Goal: Task Accomplishment & Management: Complete application form

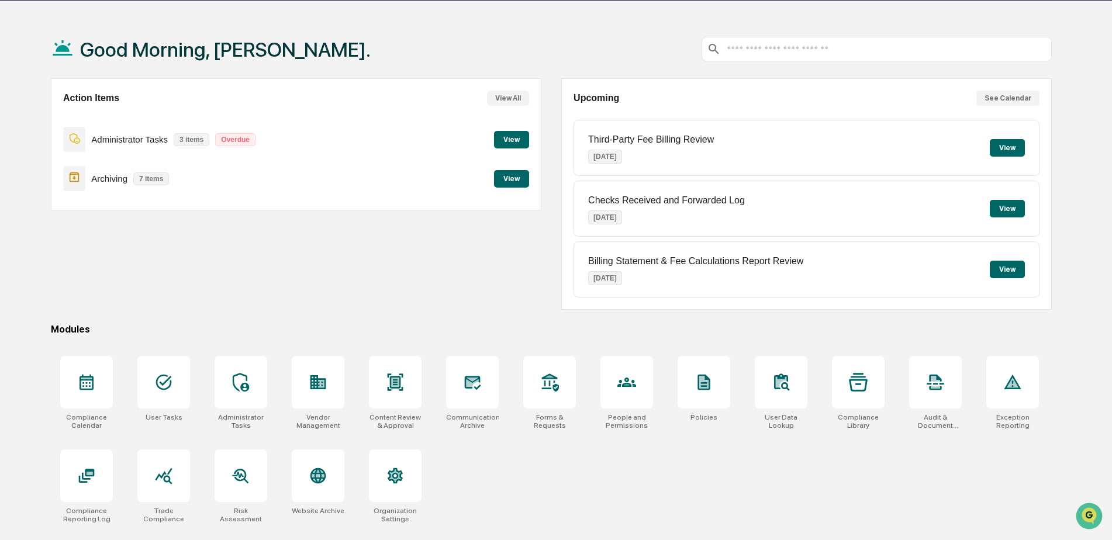
scroll to position [56, 0]
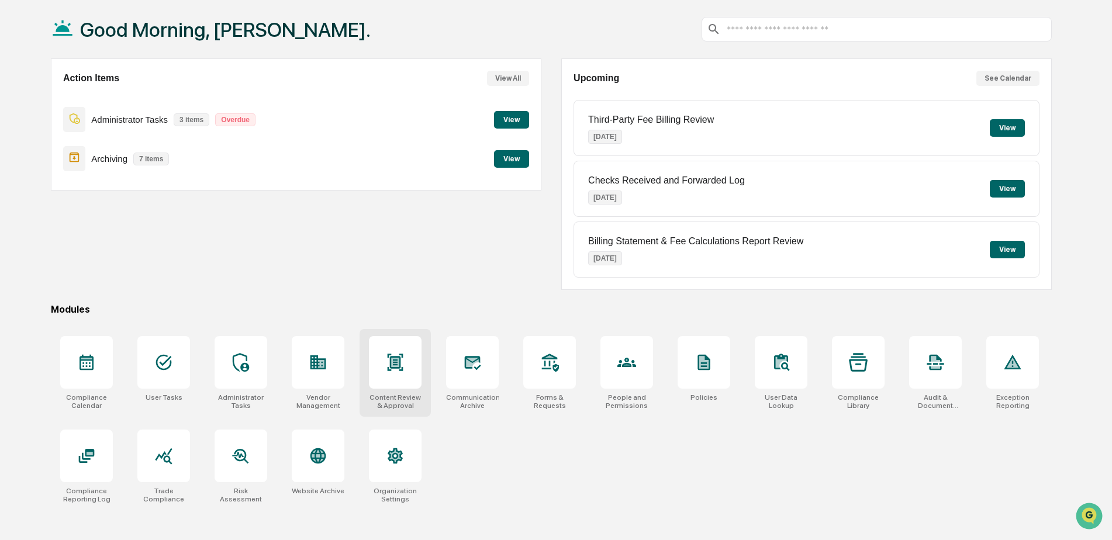
click at [397, 365] on icon at bounding box center [396, 362] width 16 height 17
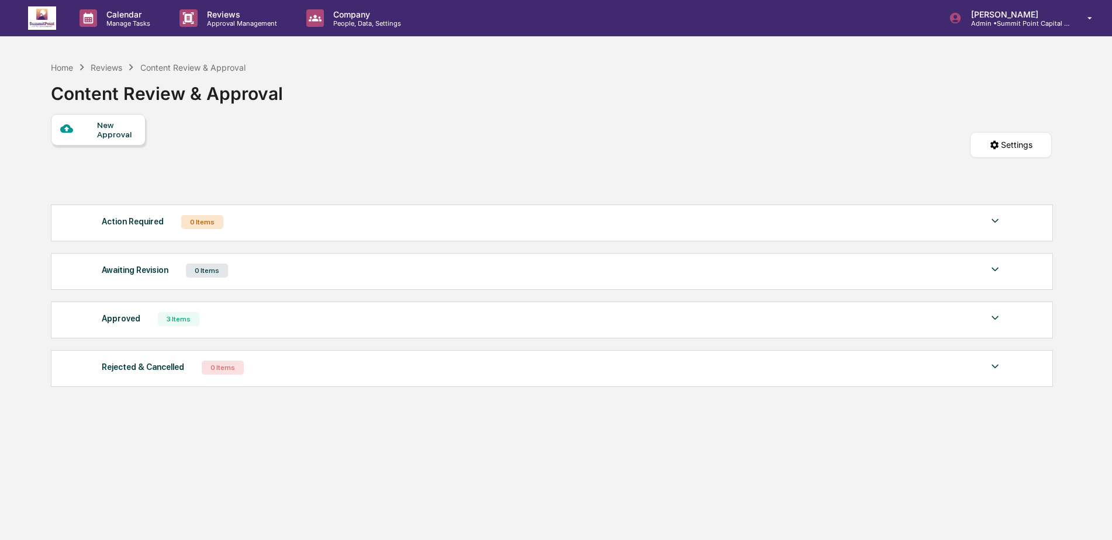
click at [114, 137] on div "New Approval" at bounding box center [116, 129] width 39 height 19
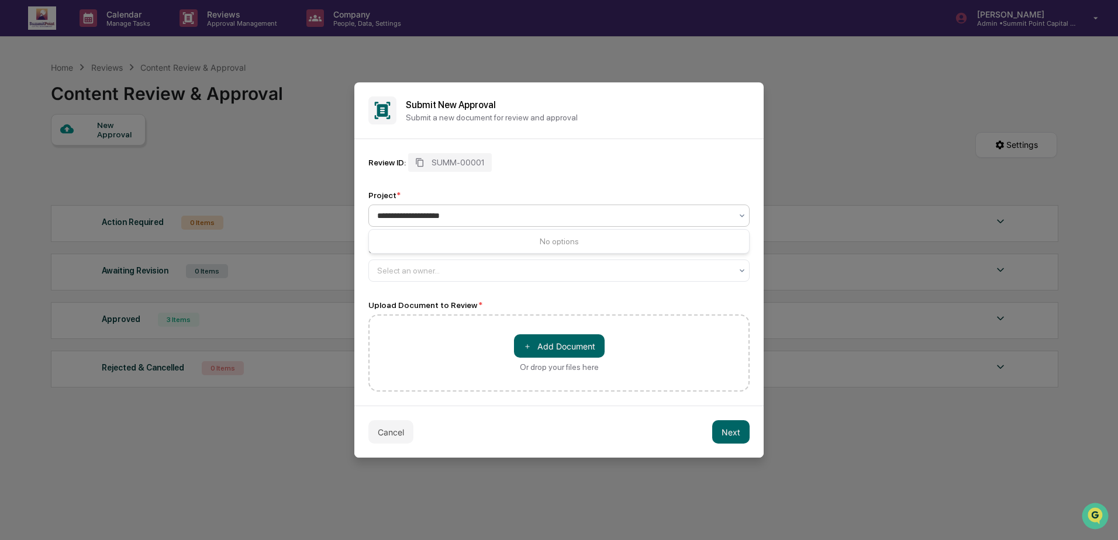
type input "**********"
click at [566, 163] on div "Review ID: SUMM-00001" at bounding box center [558, 162] width 381 height 19
click at [488, 206] on div "Content Review" at bounding box center [558, 216] width 381 height 22
click at [465, 240] on div "Content Review" at bounding box center [559, 243] width 380 height 23
click at [440, 273] on div at bounding box center [554, 271] width 354 height 12
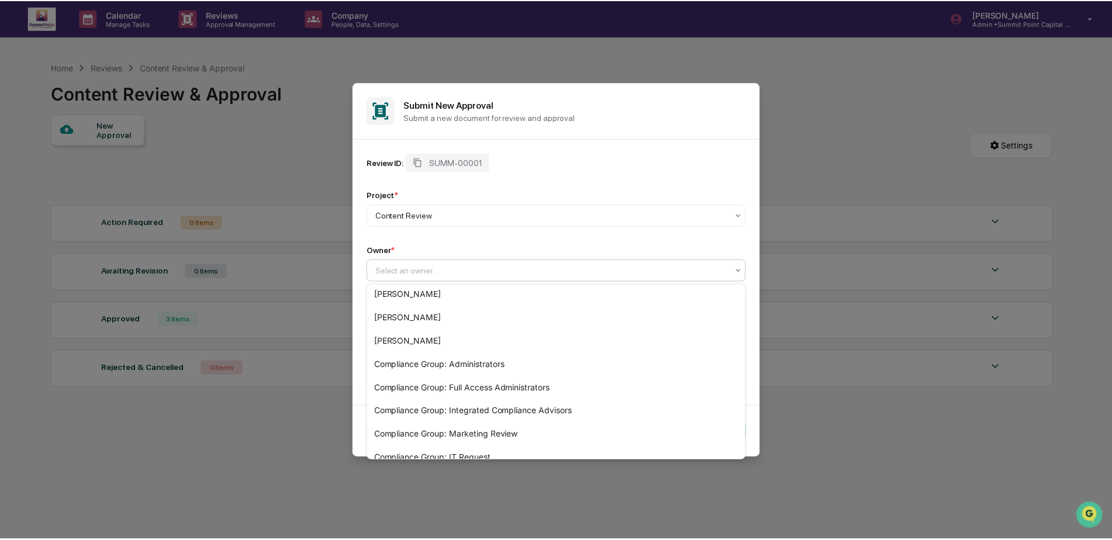
scroll to position [204, 0]
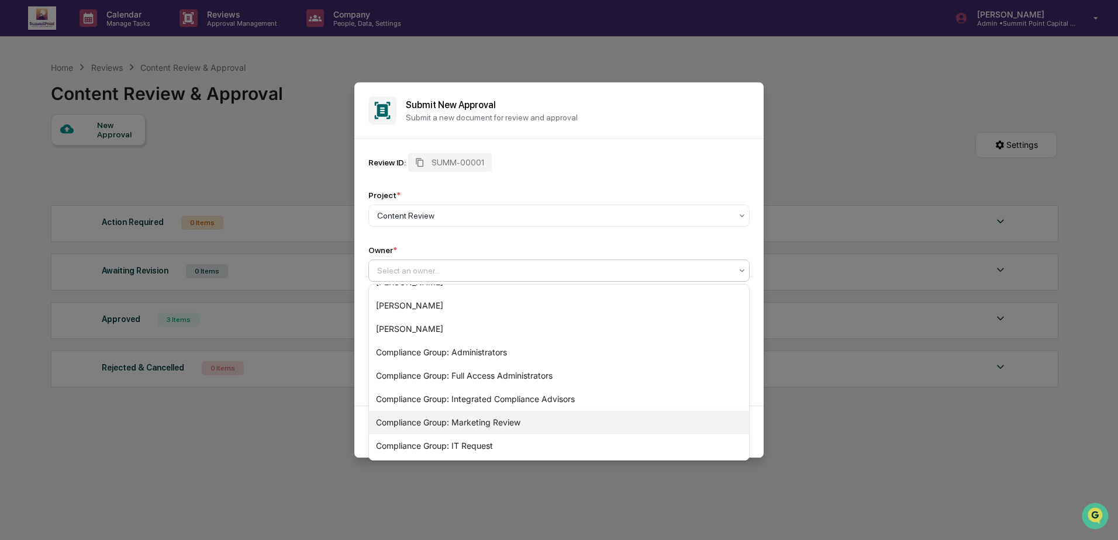
click at [522, 421] on div "Compliance Group: Marketing Review" at bounding box center [559, 422] width 380 height 23
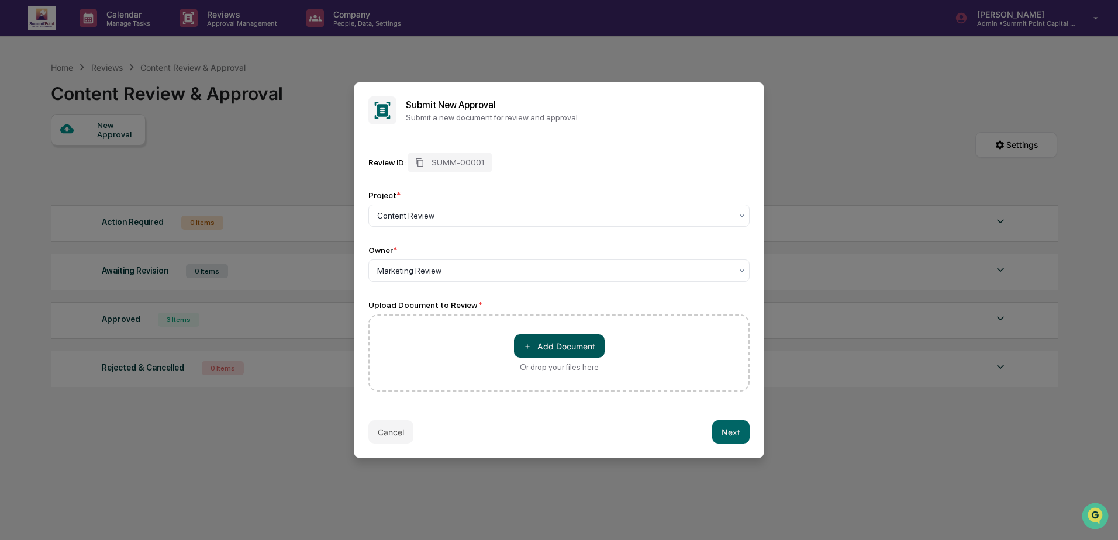
click at [549, 351] on button "＋ Add Document" at bounding box center [559, 346] width 91 height 23
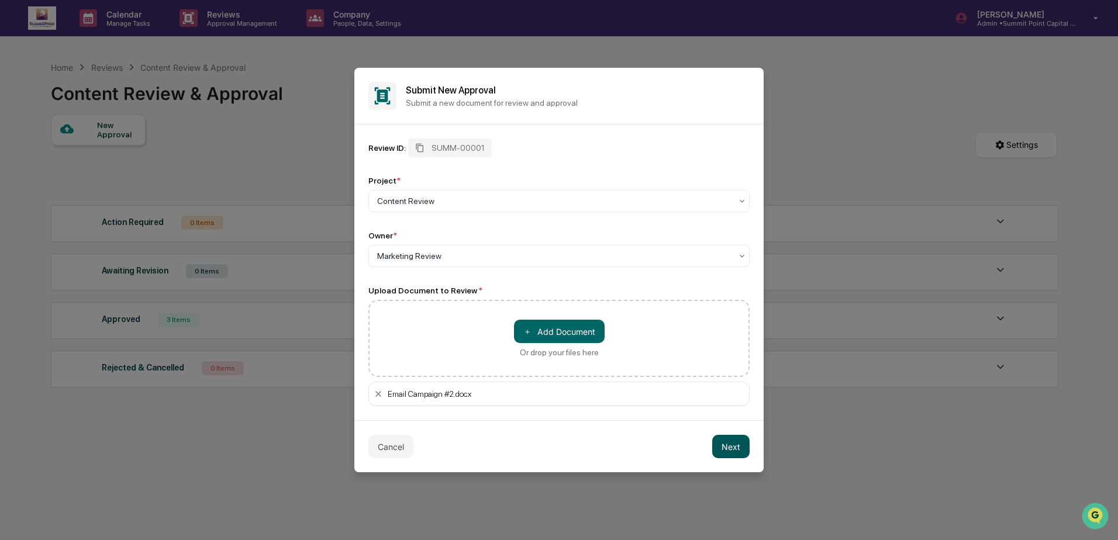
click at [737, 456] on button "Next" at bounding box center [730, 446] width 37 height 23
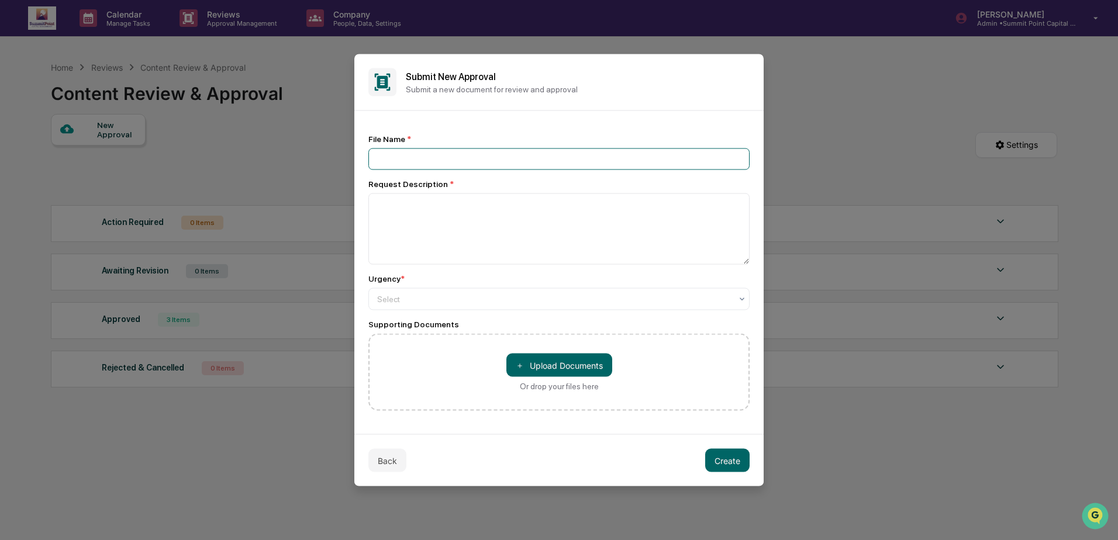
click at [423, 156] on input at bounding box center [558, 160] width 381 height 22
click at [487, 160] on input "**********" at bounding box center [558, 160] width 381 height 22
type input "**********"
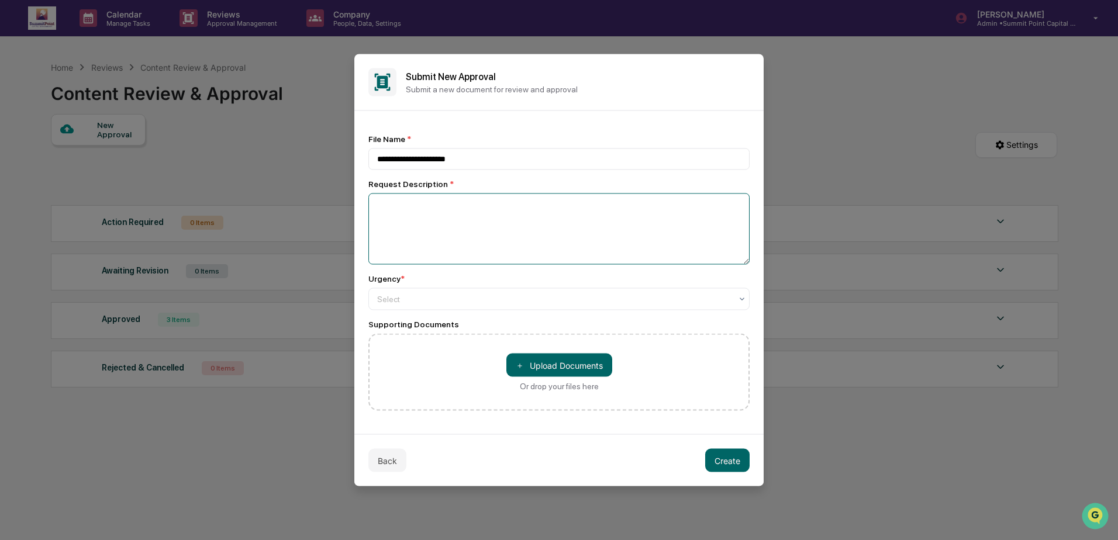
click at [473, 223] on textarea at bounding box center [558, 229] width 381 height 71
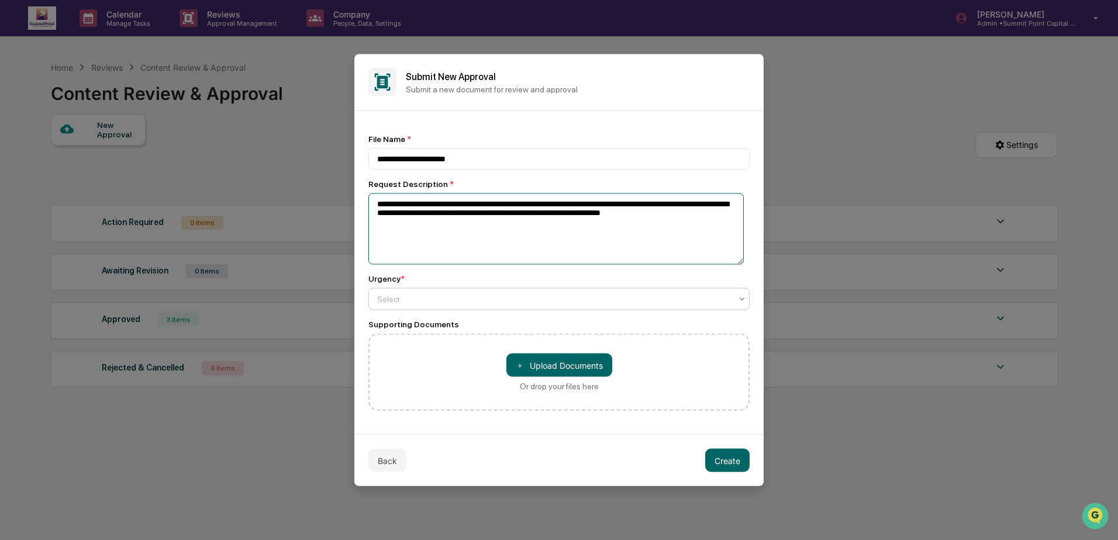
type textarea "**********"
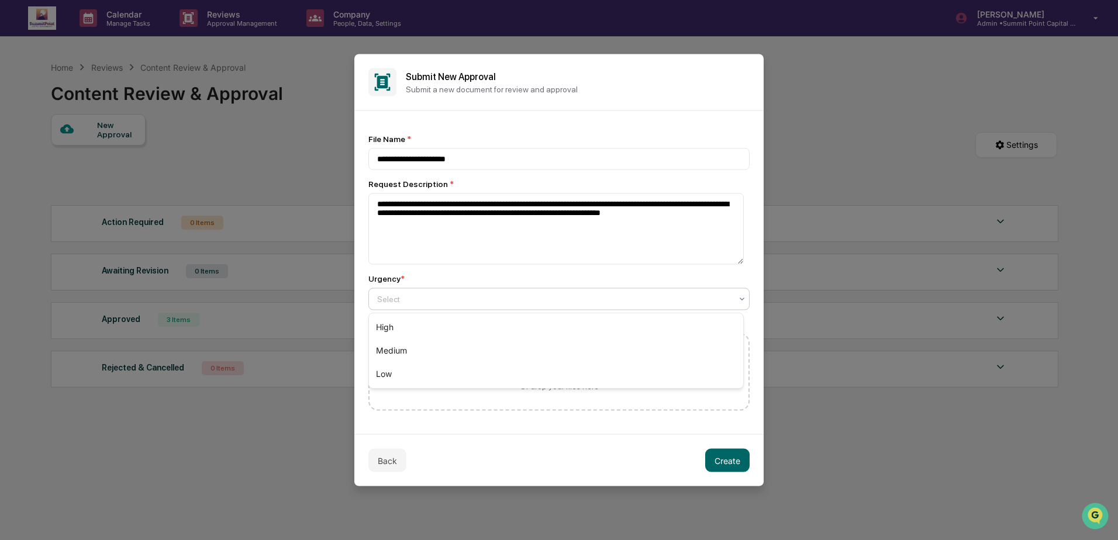
click at [443, 302] on div at bounding box center [554, 300] width 354 height 12
click at [433, 333] on div "High" at bounding box center [556, 327] width 374 height 23
drag, startPoint x: 404, startPoint y: 164, endPoint x: 546, endPoint y: 120, distance: 149.1
click at [546, 120] on div "**********" at bounding box center [558, 272] width 409 height 323
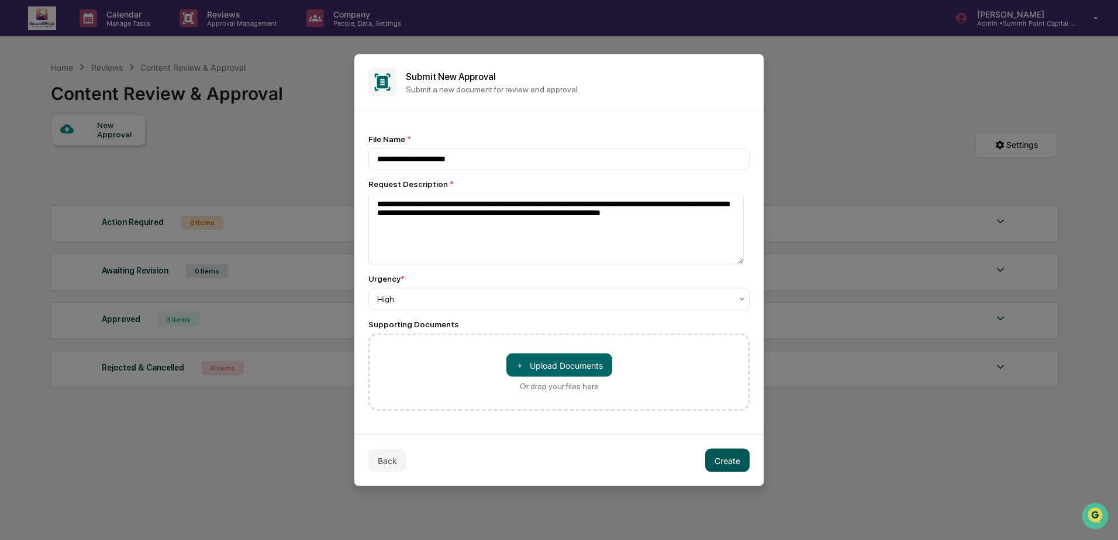
click at [737, 460] on button "Create" at bounding box center [727, 460] width 44 height 23
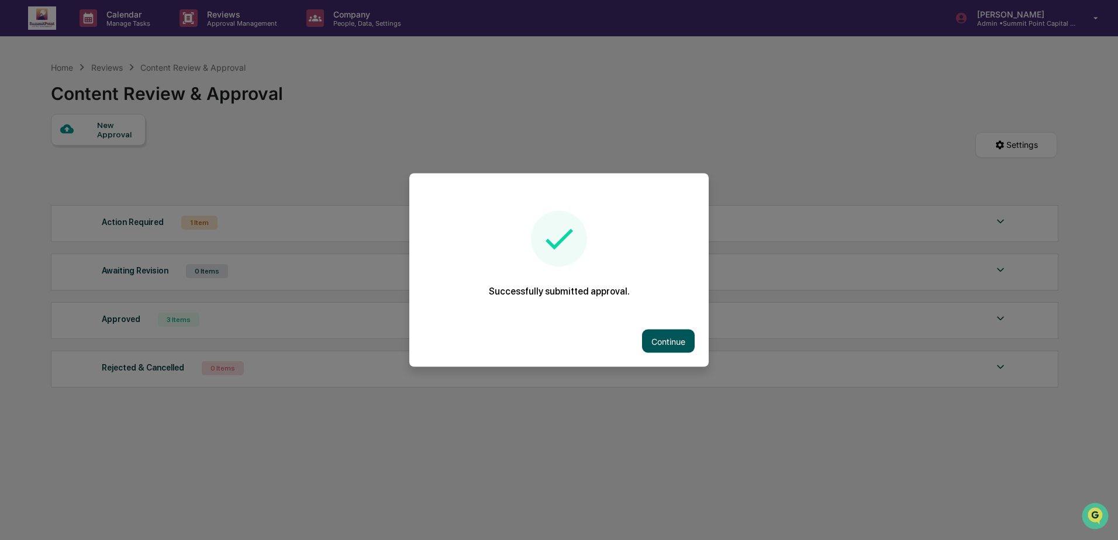
click at [668, 333] on button "Continue" at bounding box center [668, 341] width 53 height 23
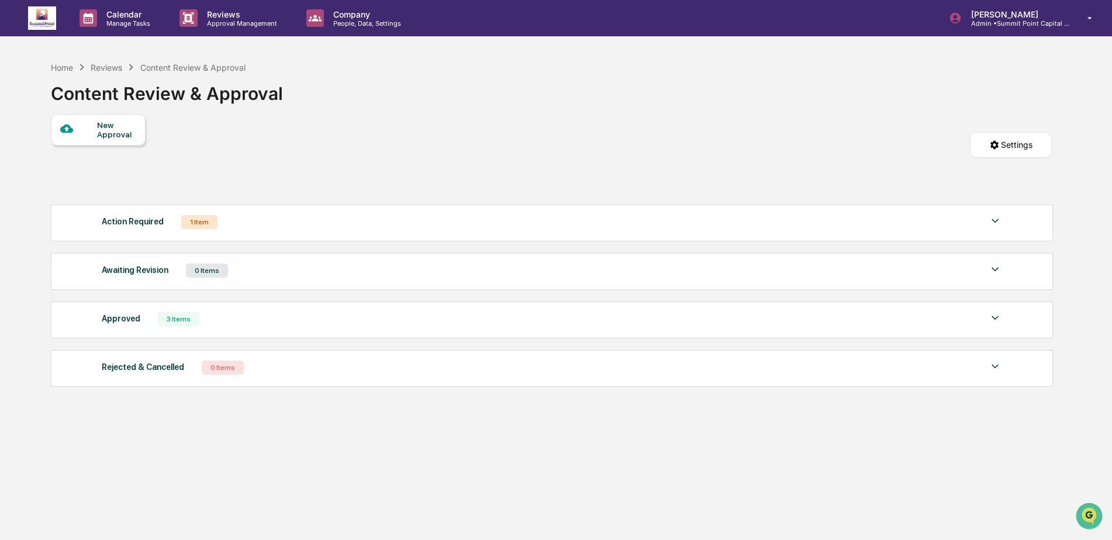
click at [322, 228] on div "Action Required 1 Item" at bounding box center [552, 222] width 901 height 16
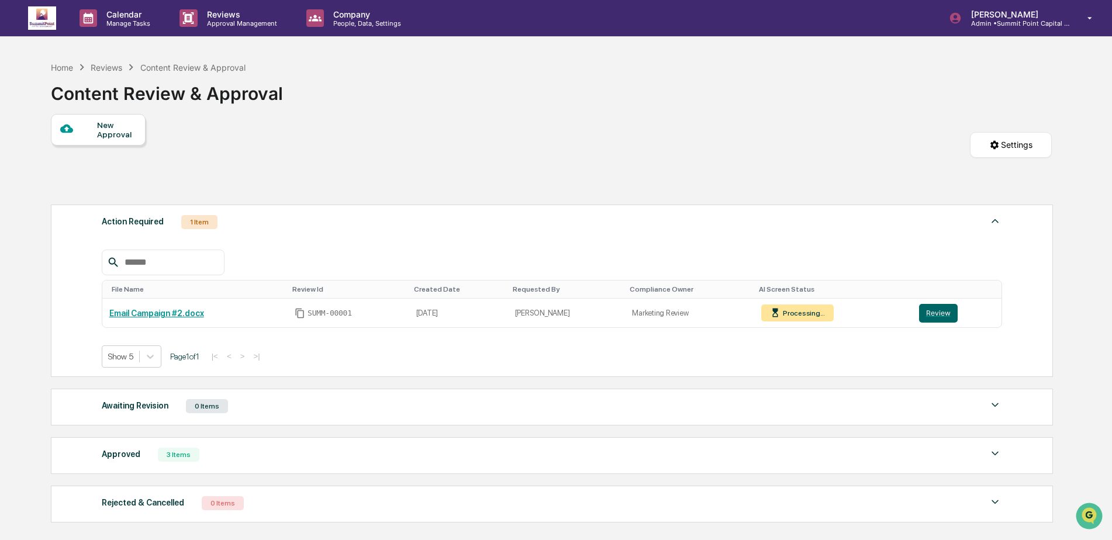
click at [454, 179] on div "New Approval Settings" at bounding box center [551, 156] width 1001 height 85
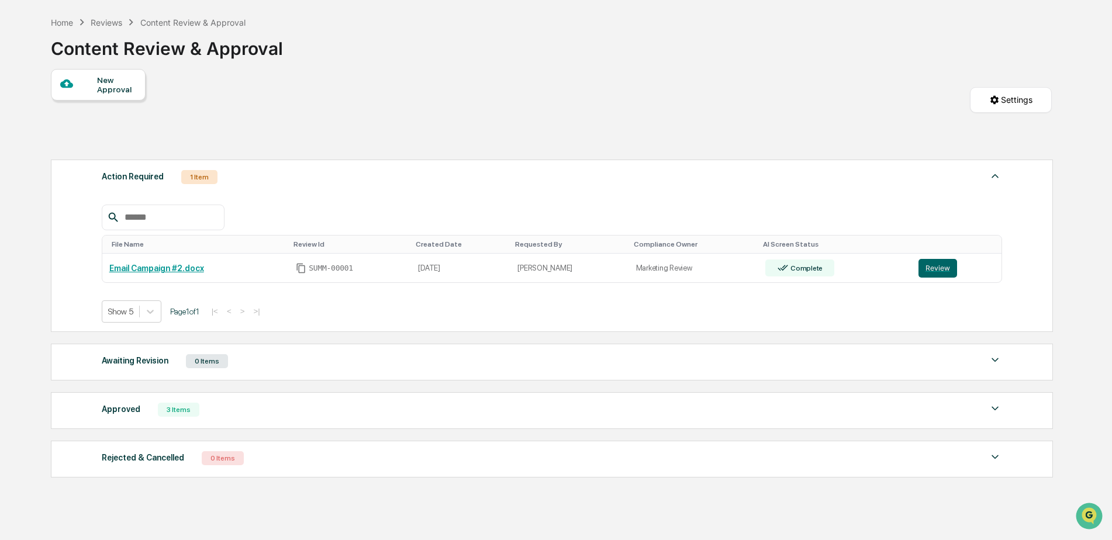
scroll to position [0, 0]
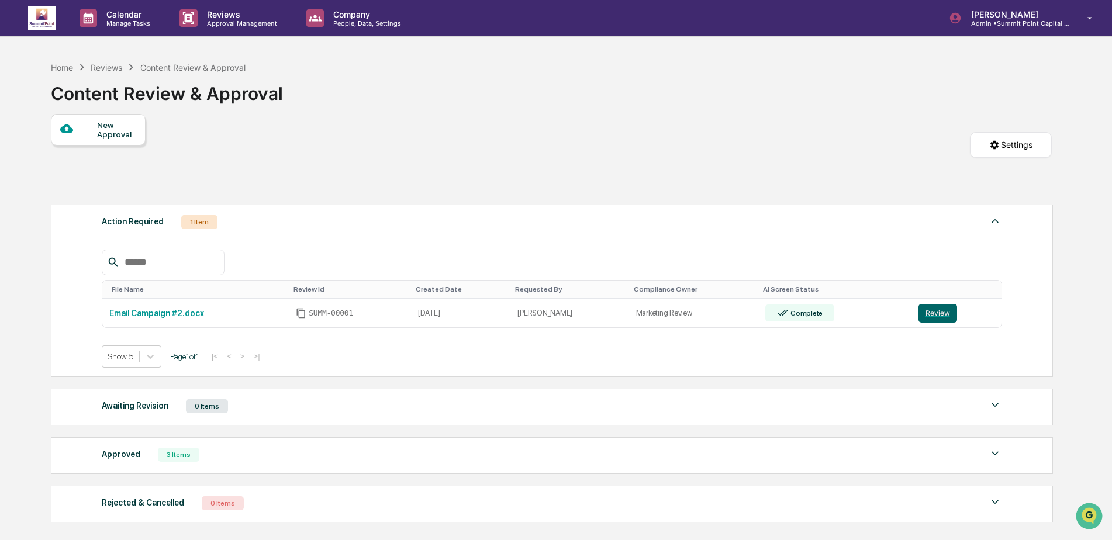
click at [465, 105] on div "Home Reviews Content Review & Approval Content Review & Approval" at bounding box center [551, 85] width 1001 height 58
click at [124, 27] on div "Calendar Manage Tasks" at bounding box center [120, 18] width 100 height 36
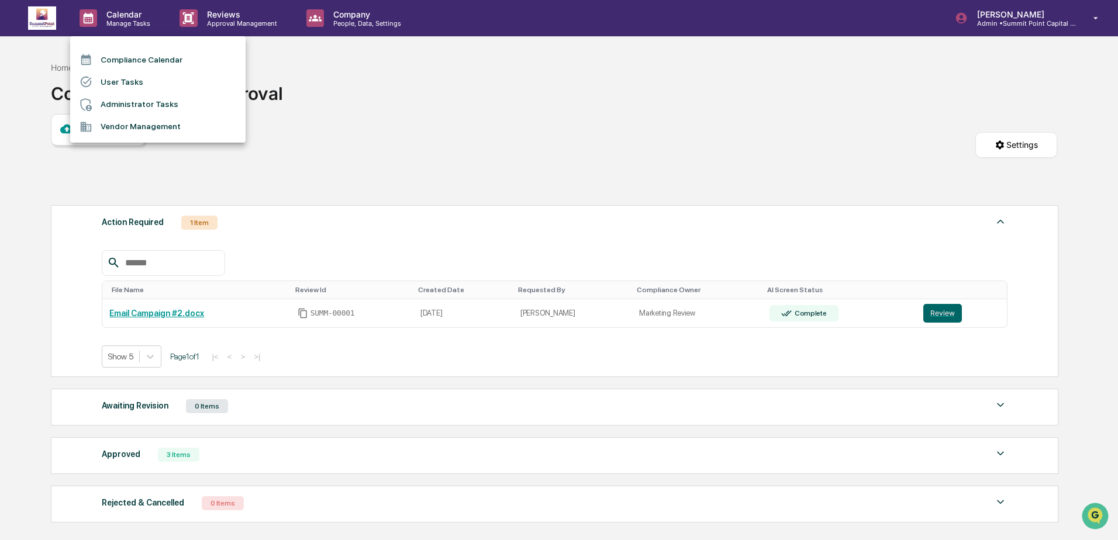
click at [325, 102] on div at bounding box center [559, 270] width 1118 height 540
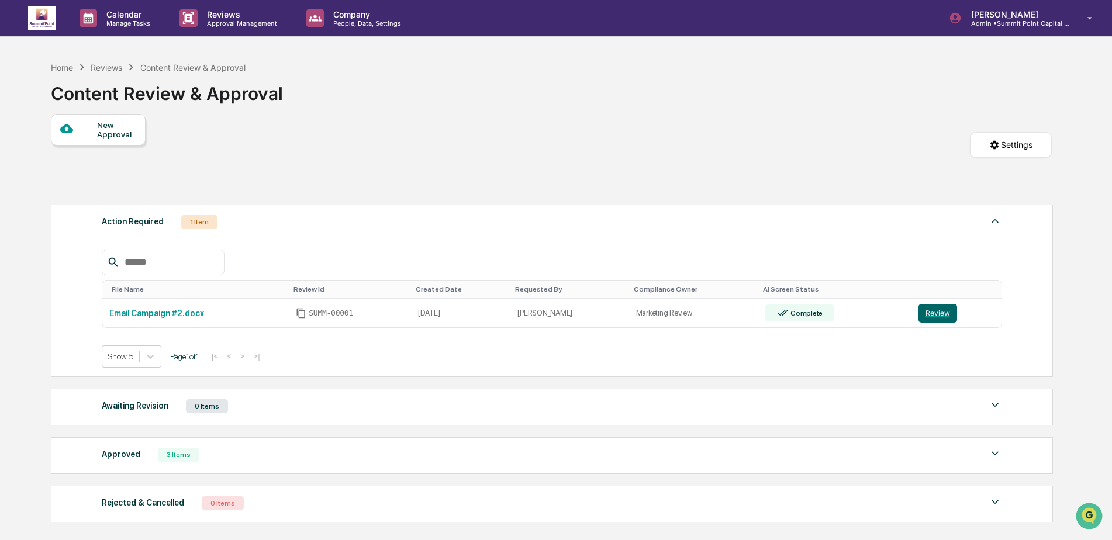
click at [43, 21] on img at bounding box center [42, 17] width 28 height 23
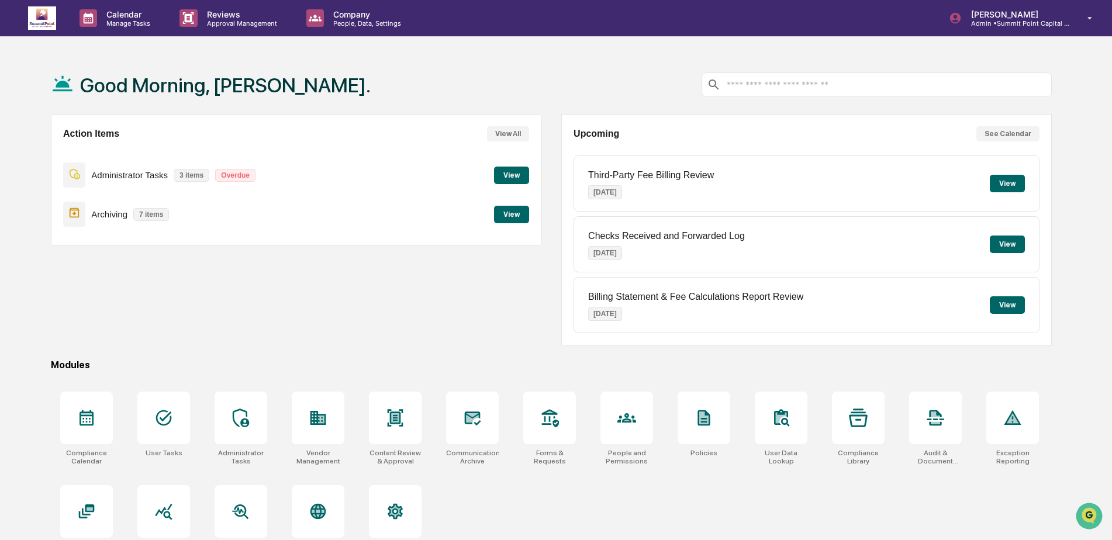
click at [512, 212] on button "View" at bounding box center [511, 215] width 35 height 18
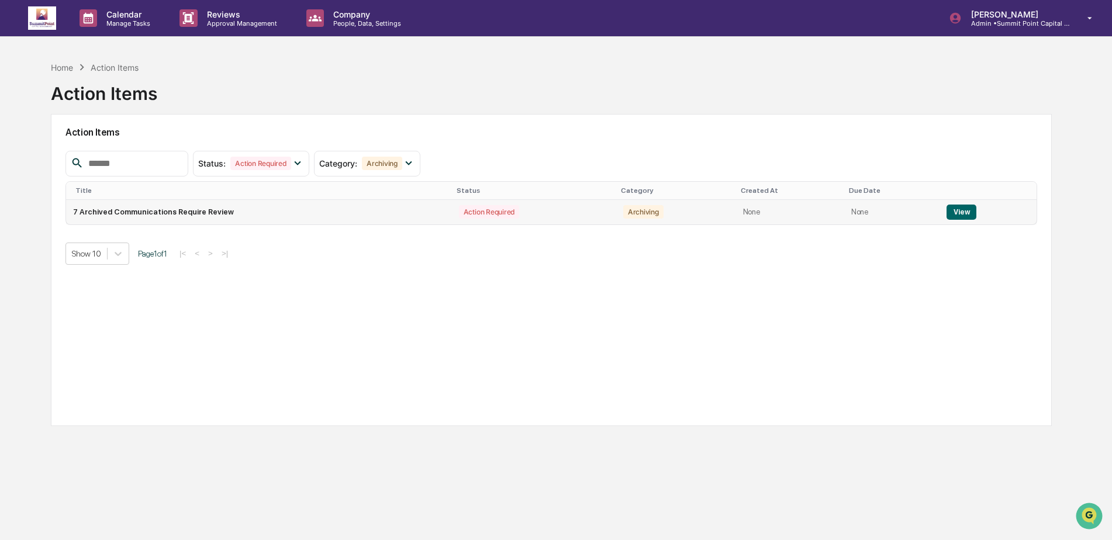
click at [957, 211] on button "View" at bounding box center [962, 212] width 30 height 15
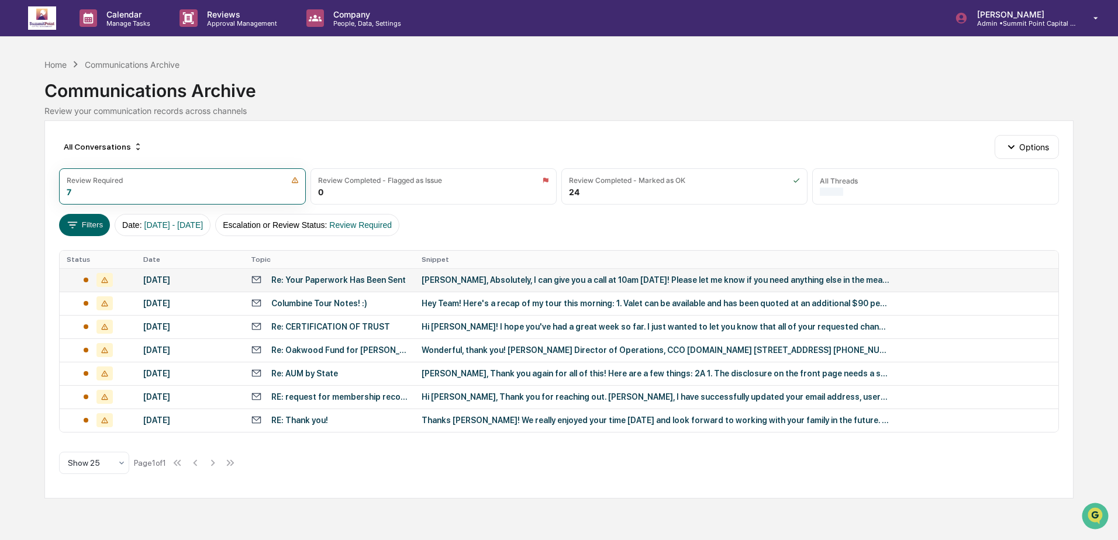
click at [222, 275] on div "September 25, 2025" at bounding box center [190, 279] width 94 height 9
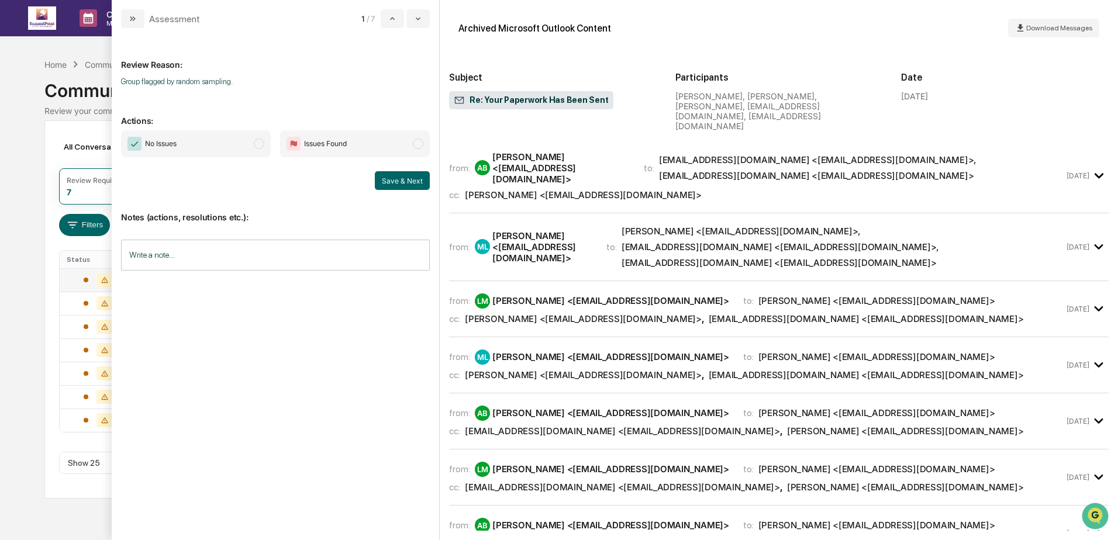
click at [170, 147] on span "No Issues" at bounding box center [161, 144] width 32 height 12
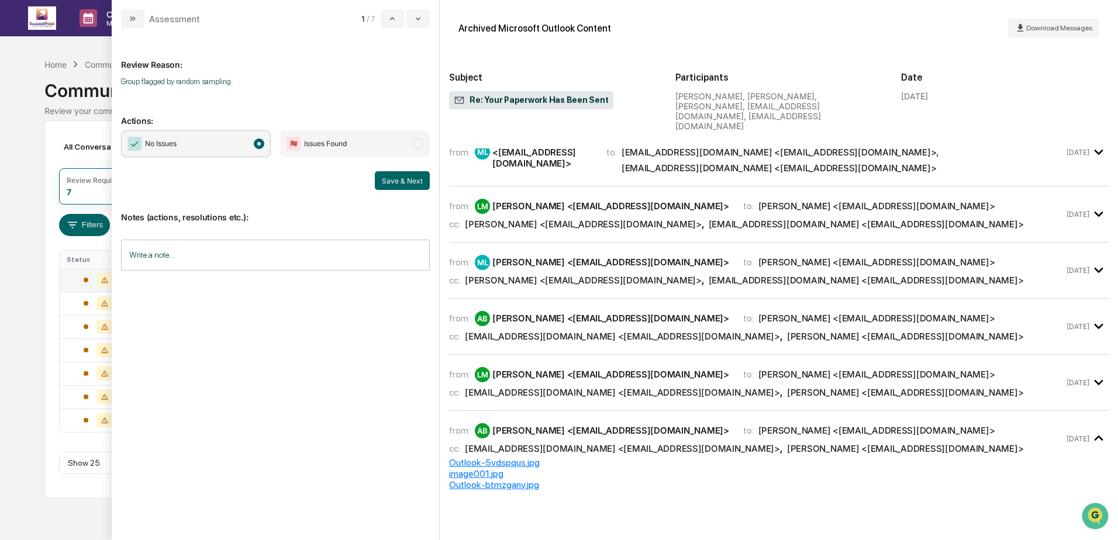
scroll to position [160, 0]
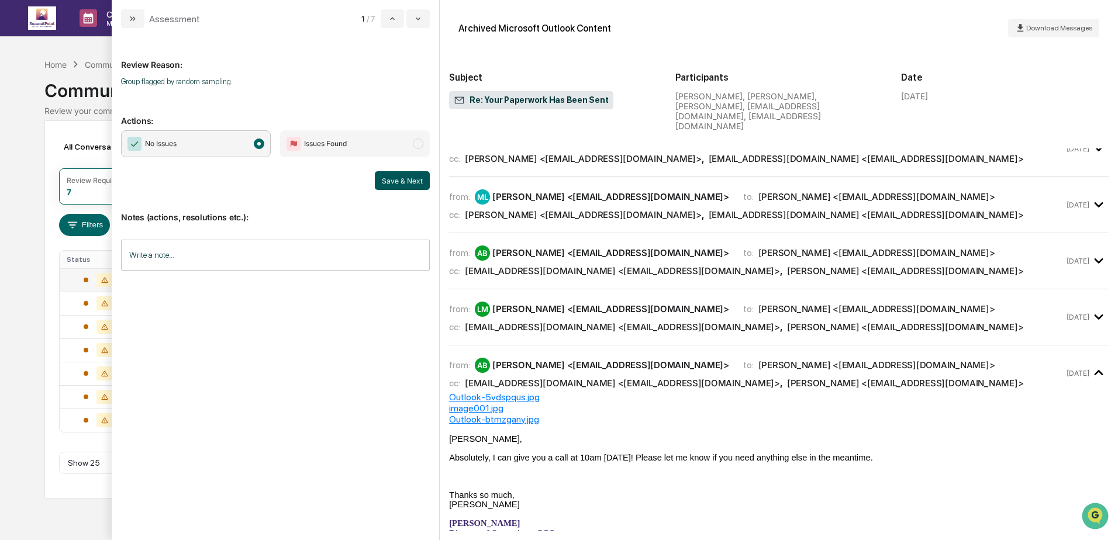
click at [396, 177] on button "Save & Next" at bounding box center [402, 180] width 55 height 19
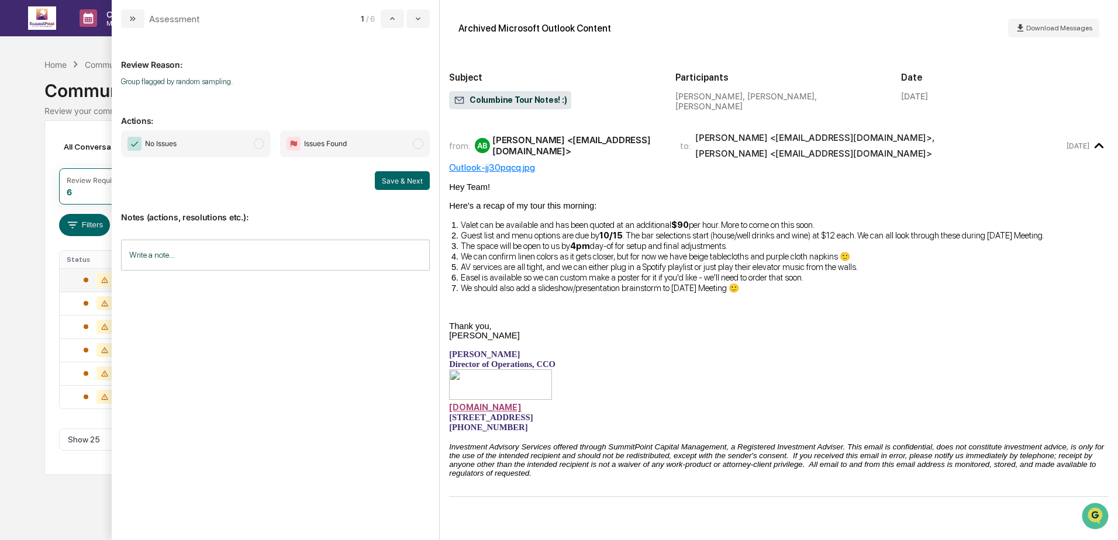
click at [167, 143] on span "No Issues" at bounding box center [161, 144] width 32 height 12
click at [394, 180] on button "Save & Next" at bounding box center [402, 180] width 55 height 19
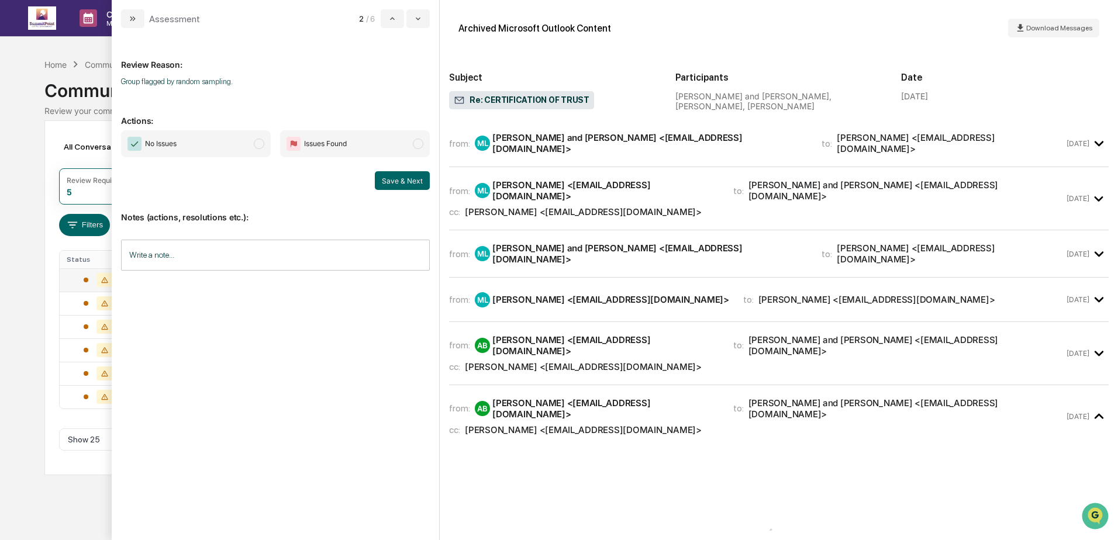
click at [170, 139] on span "No Issues" at bounding box center [161, 144] width 32 height 12
click at [418, 182] on button "Save & Next" at bounding box center [402, 180] width 55 height 19
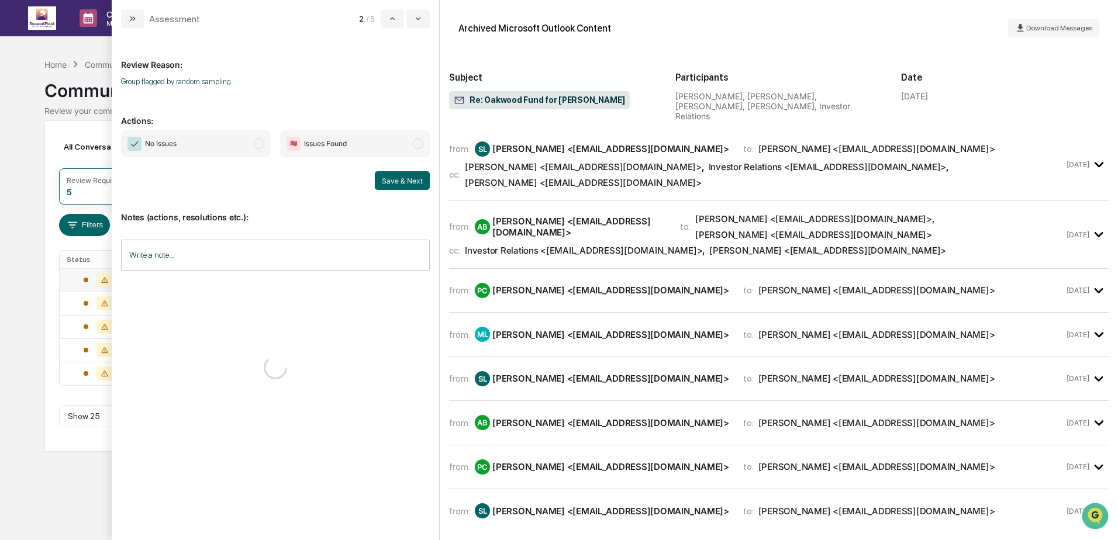
click at [206, 140] on span "No Issues" at bounding box center [196, 143] width 150 height 27
click at [383, 178] on button "Save & Next" at bounding box center [402, 180] width 55 height 19
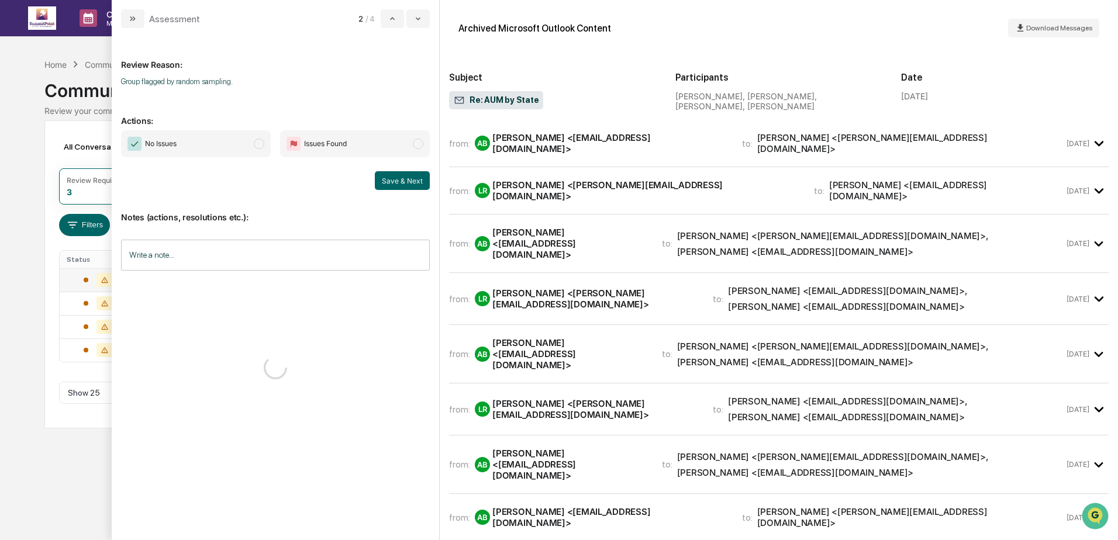
click at [187, 138] on span "No Issues" at bounding box center [196, 143] width 150 height 27
click at [392, 184] on button "Save & Next" at bounding box center [402, 180] width 55 height 19
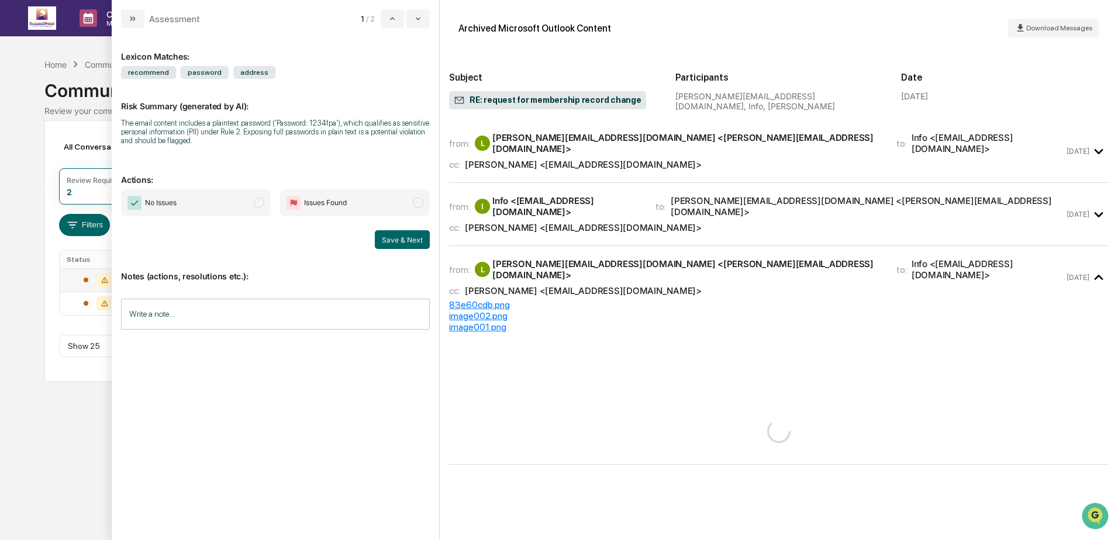
click at [204, 198] on span "No Issues" at bounding box center [196, 202] width 150 height 27
click at [413, 240] on button "Save & Next" at bounding box center [402, 239] width 55 height 19
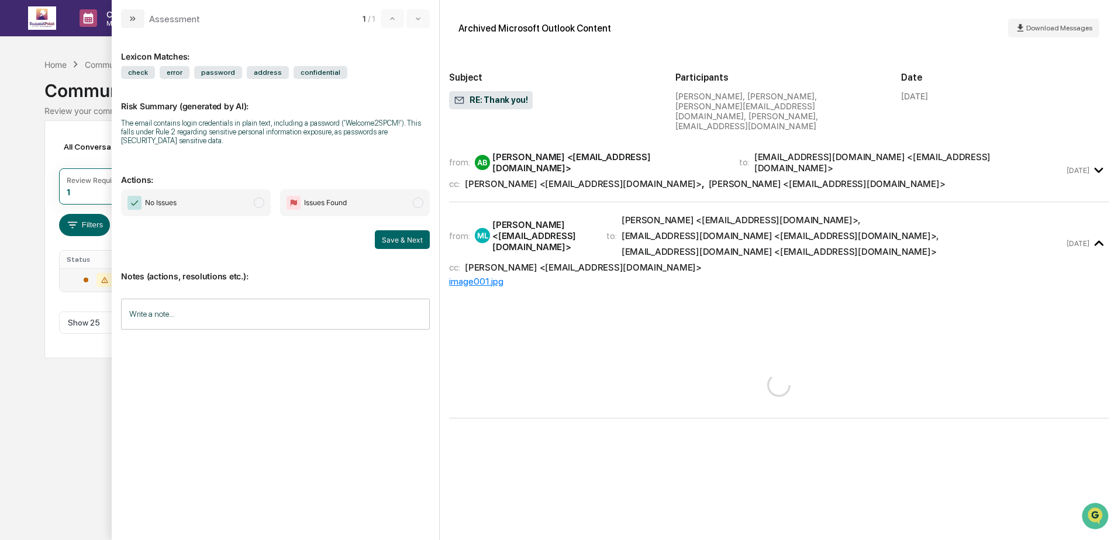
click at [170, 202] on span "No Issues" at bounding box center [161, 203] width 32 height 12
click at [416, 246] on button "Save & Next" at bounding box center [402, 239] width 55 height 19
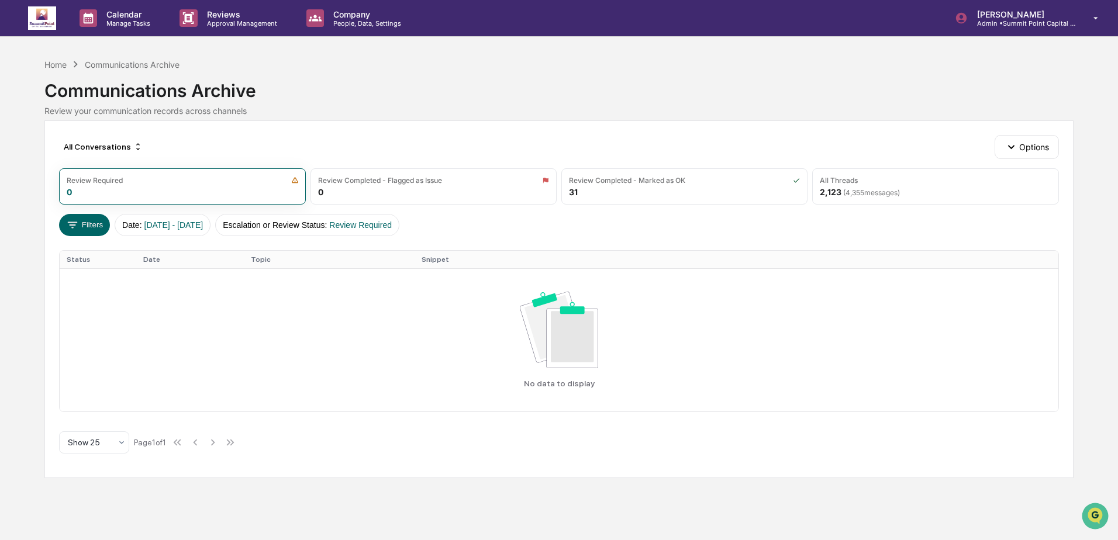
click at [80, 66] on icon at bounding box center [75, 64] width 13 height 13
click at [51, 69] on div "Home" at bounding box center [55, 65] width 22 height 10
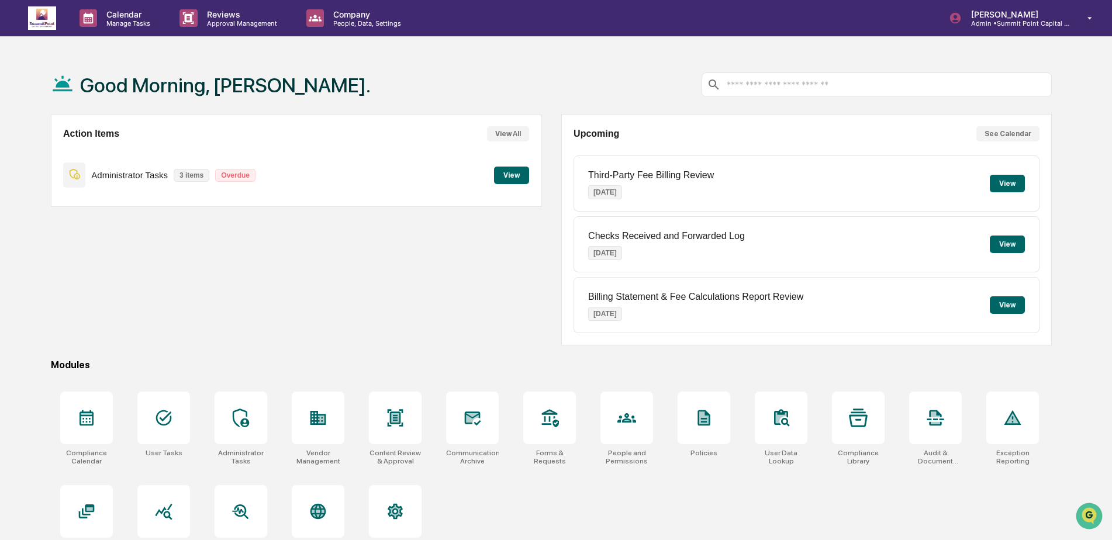
click at [514, 175] on button "View" at bounding box center [511, 176] width 35 height 18
